Goal: Task Accomplishment & Management: Use online tool/utility

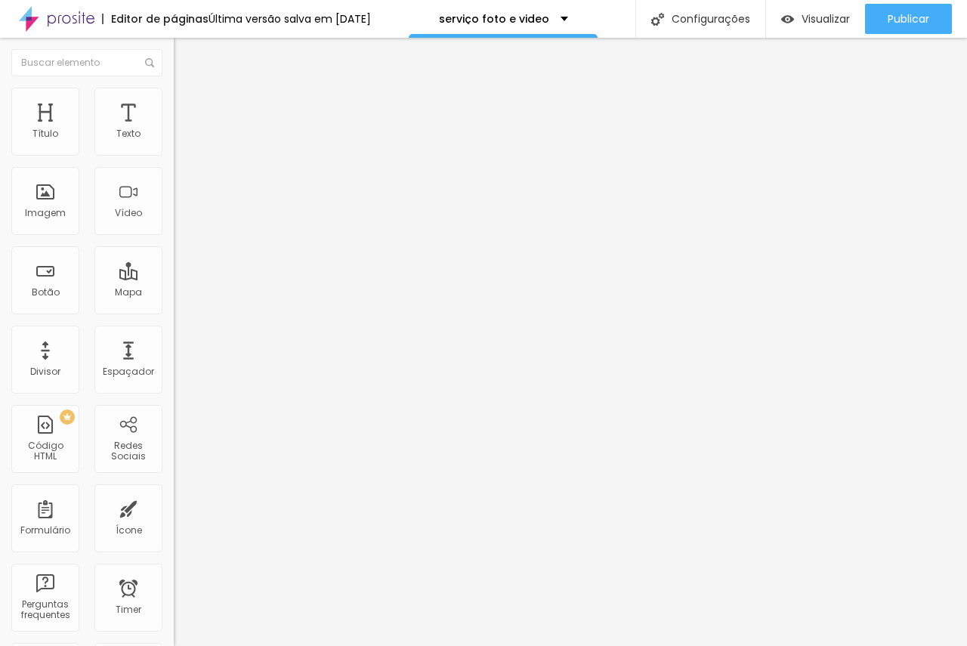
click at [690, 26] on div "Configurações" at bounding box center [700, 19] width 130 height 38
click at [69, 16] on img at bounding box center [57, 19] width 76 height 38
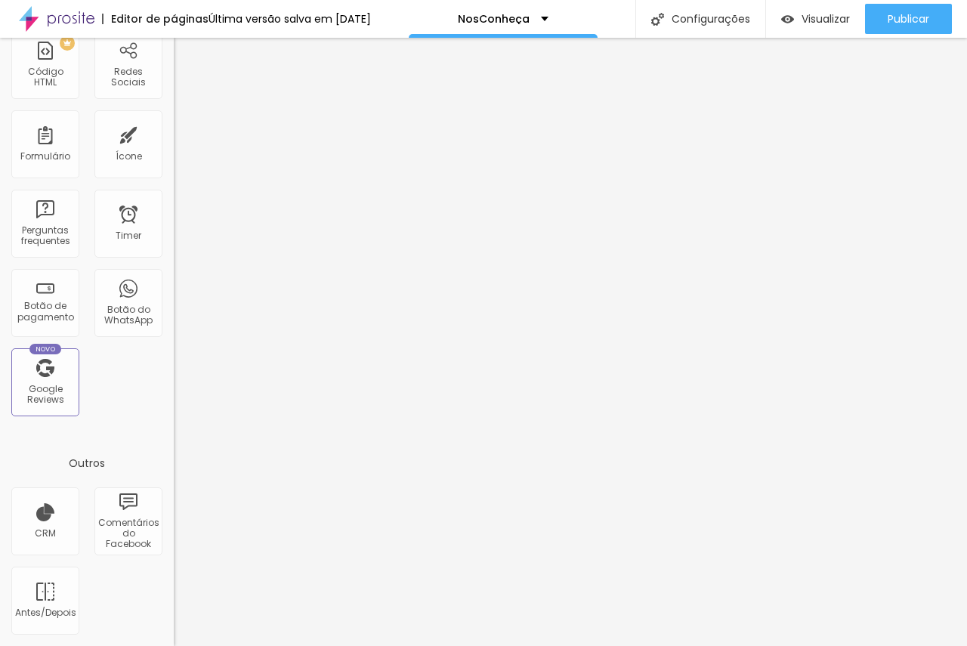
scroll to position [378, 0]
click at [548, 20] on div "NosConheça" at bounding box center [503, 19] width 91 height 11
click at [685, 12] on div "Configurações" at bounding box center [700, 19] width 130 height 38
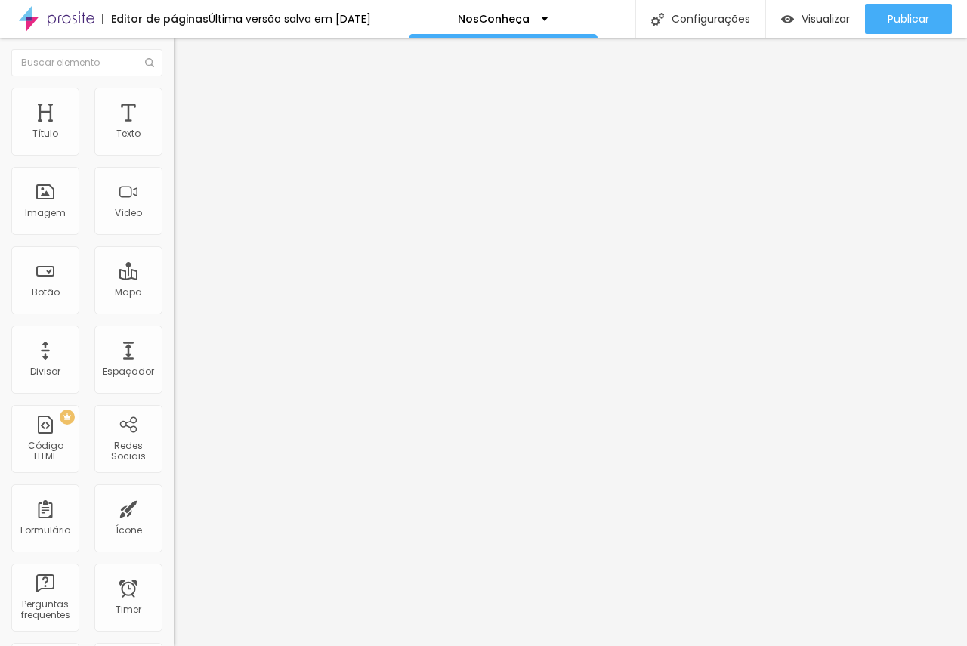
scroll to position [0, 0]
click at [141, 14] on div "Editor de páginas" at bounding box center [155, 19] width 106 height 11
click at [144, 21] on div "Editor de páginas" at bounding box center [155, 19] width 106 height 11
click at [76, 21] on img at bounding box center [57, 19] width 76 height 38
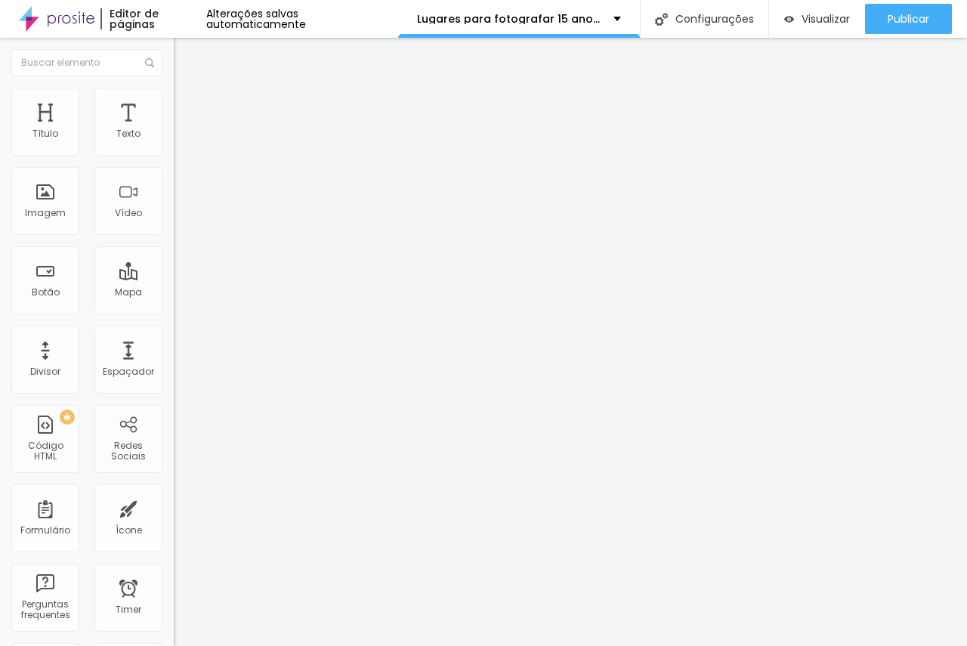
click at [814, 19] on span "Visualizar" at bounding box center [825, 19] width 48 height 12
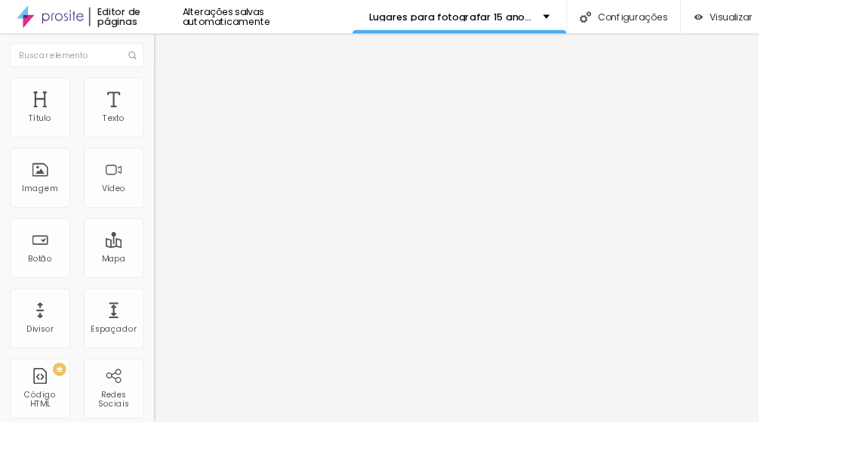
click at [177, 19] on div "Editor de páginas" at bounding box center [152, 18] width 105 height 21
